Goal: Task Accomplishment & Management: Manage account settings

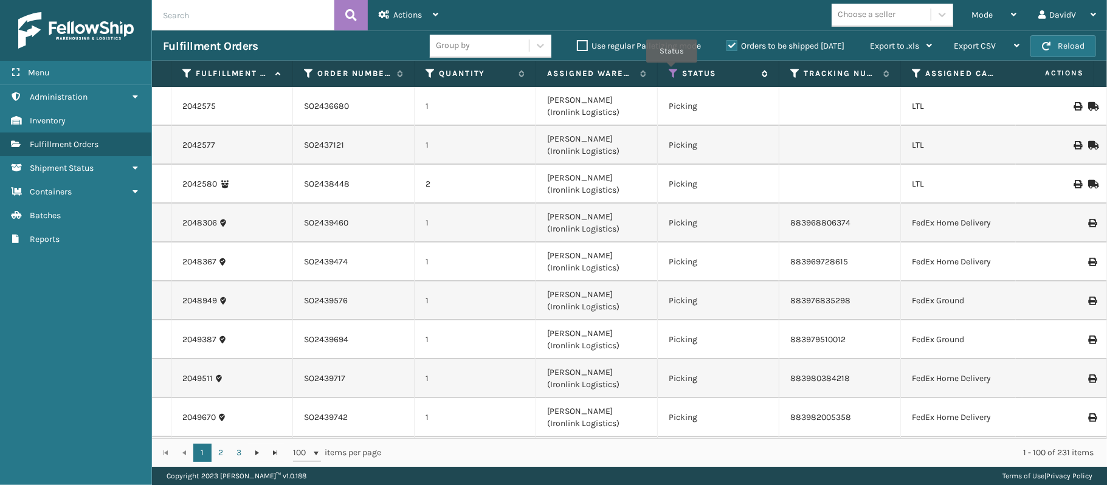
click at [672, 72] on icon at bounding box center [673, 73] width 10 height 11
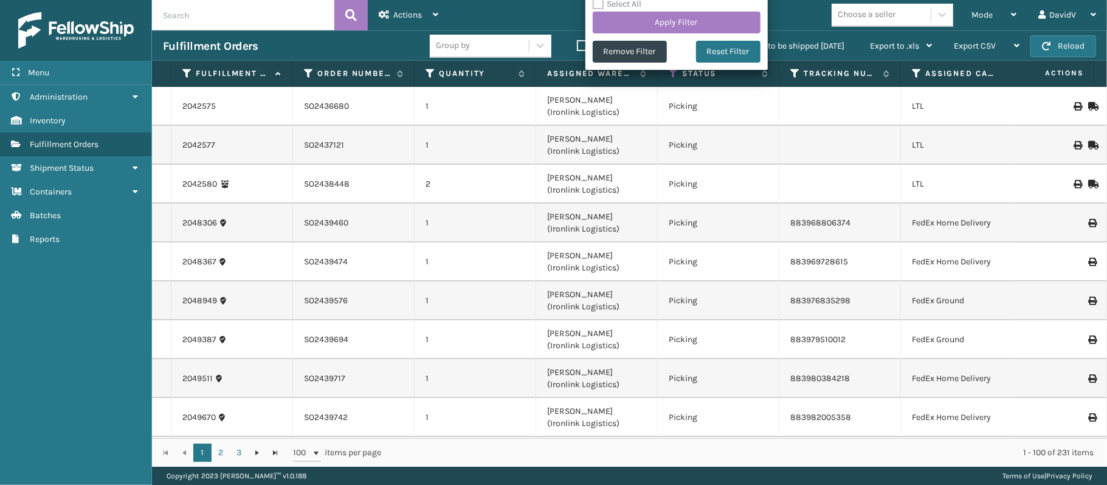
click at [633, 8] on label "Select All" at bounding box center [617, 4] width 49 height 10
checkbox input "true"
click at [633, 8] on label "Select All" at bounding box center [617, 4] width 49 height 10
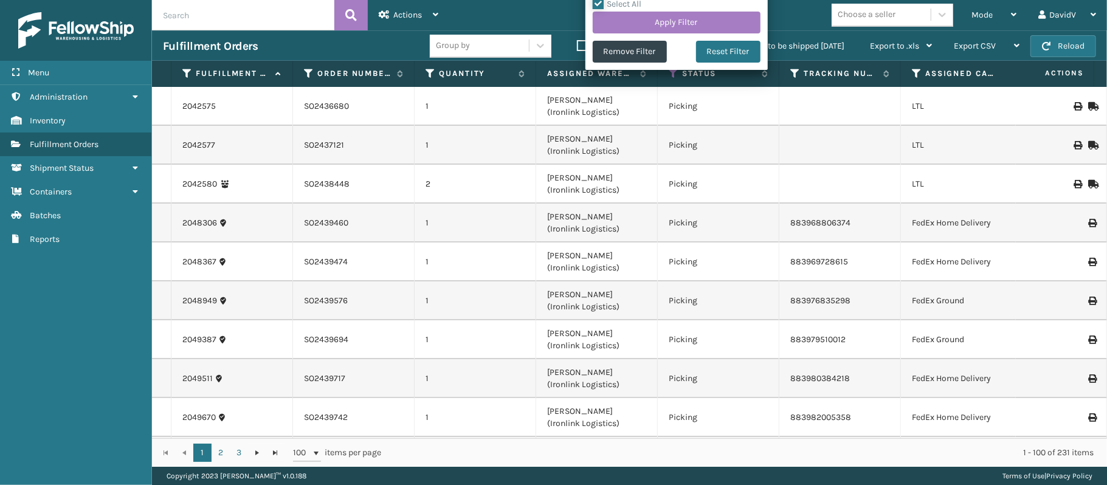
checkbox input "false"
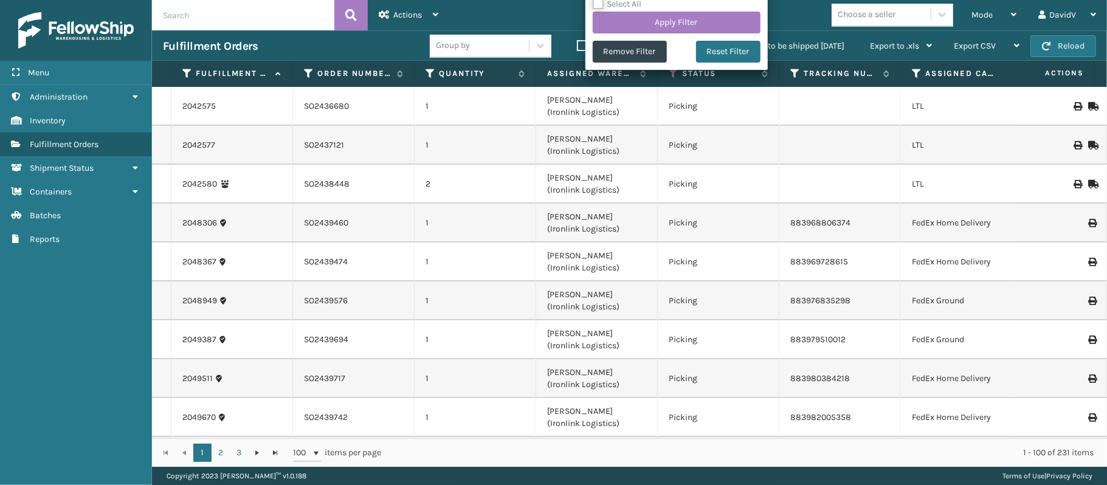
checkbox input "false"
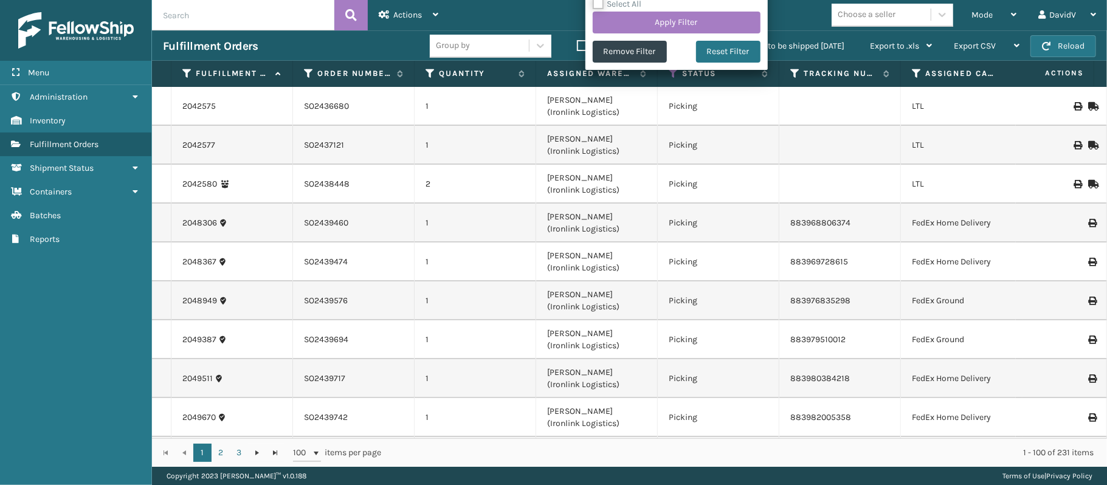
checkbox input "false"
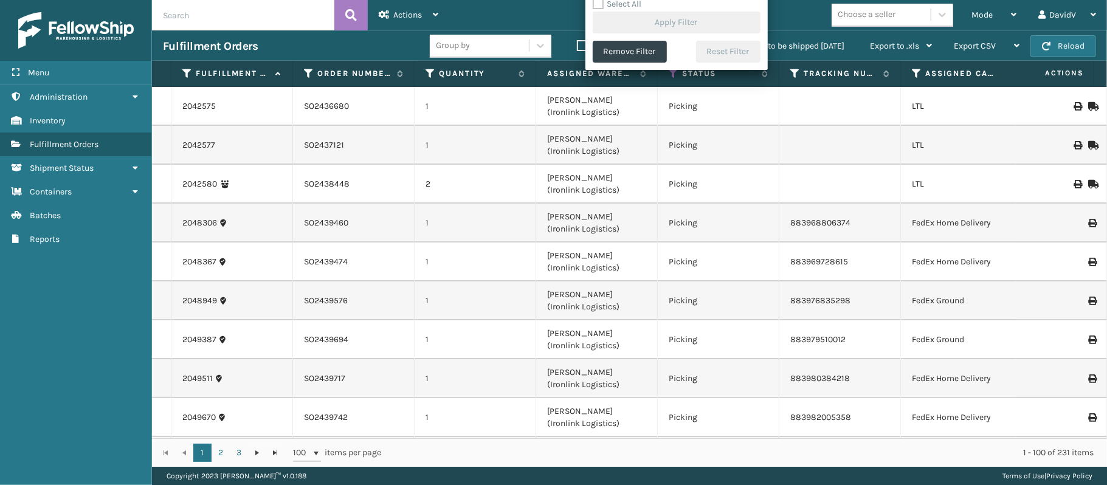
click at [555, 81] on th "Assigned Warehouse" at bounding box center [597, 74] width 122 height 26
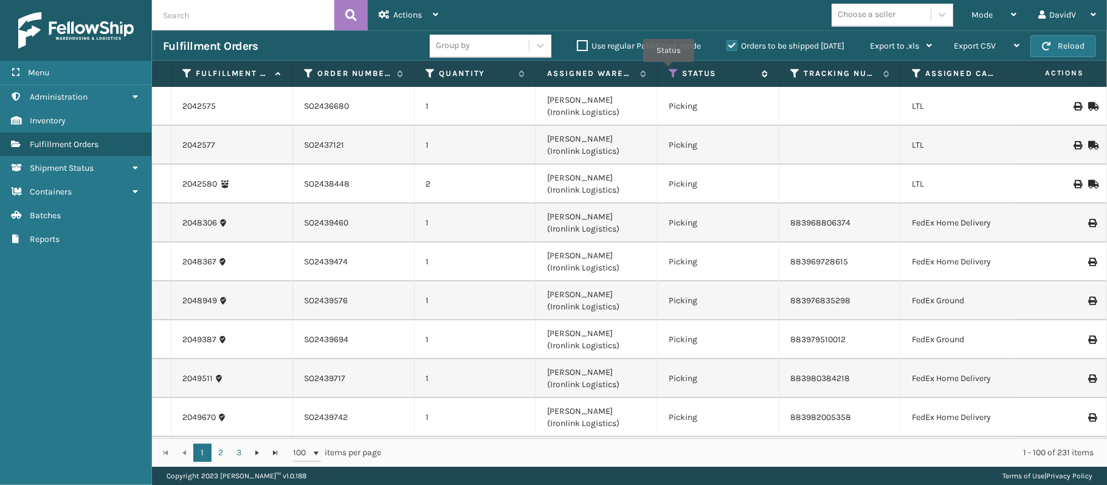
click at [668, 71] on icon at bounding box center [673, 73] width 10 height 11
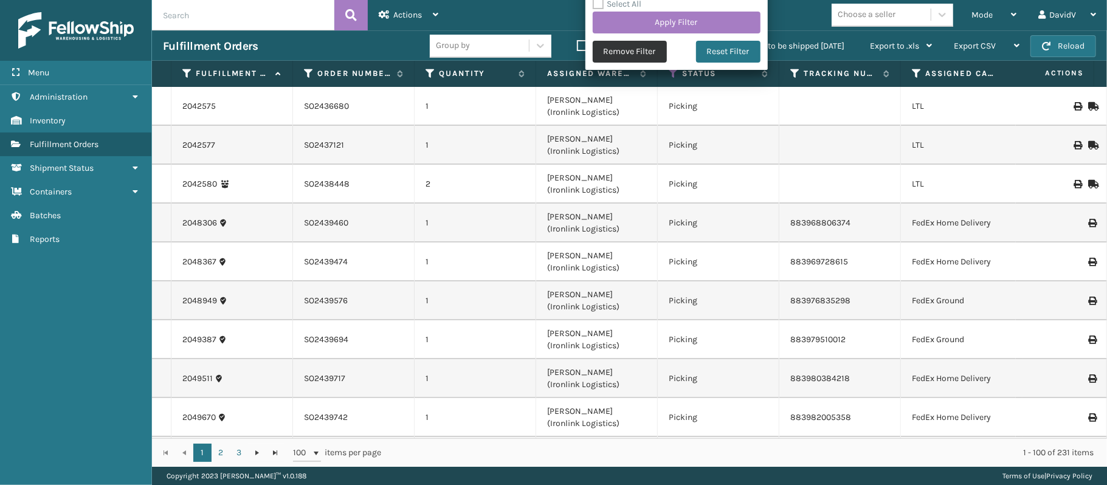
click at [643, 57] on button "Remove Filter" at bounding box center [630, 52] width 74 height 22
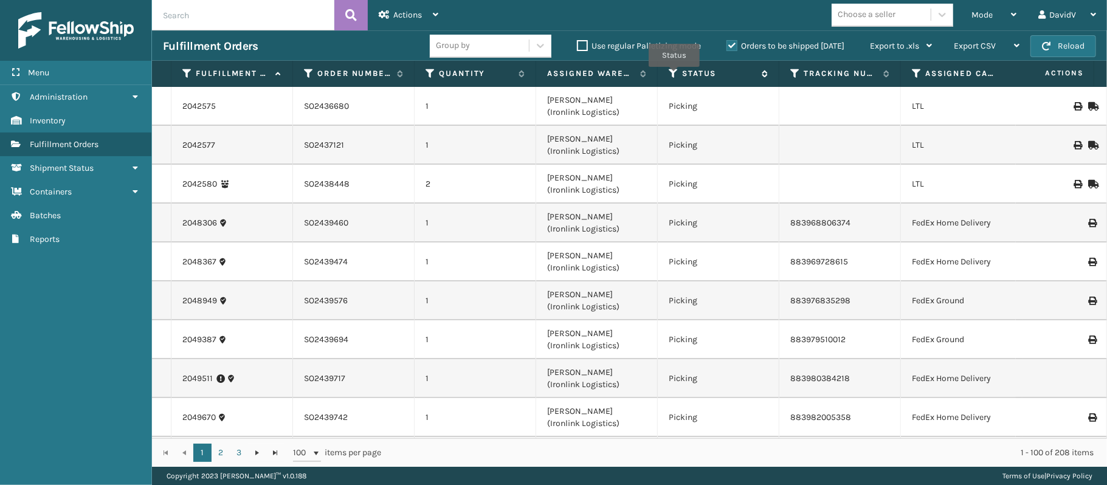
click at [674, 76] on icon at bounding box center [673, 73] width 10 height 11
click at [673, 72] on icon at bounding box center [673, 73] width 10 height 11
